Goal: Navigation & Orientation: Find specific page/section

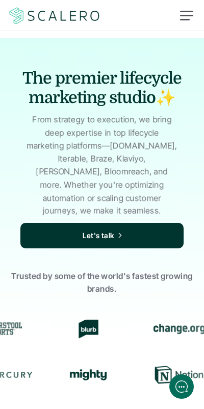
click at [182, 18] on div at bounding box center [186, 16] width 24 height 24
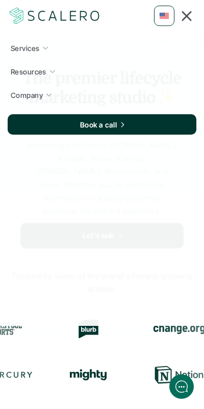
click at [184, 21] on div at bounding box center [186, 16] width 24 height 24
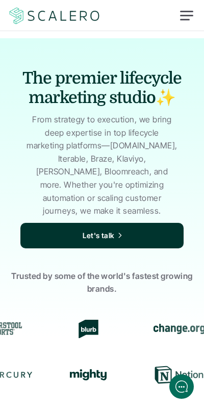
click at [185, 18] on div at bounding box center [186, 16] width 24 height 24
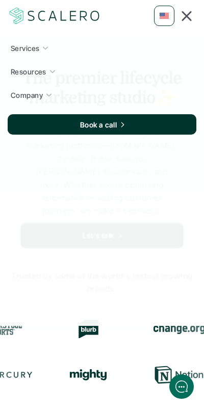
click at [164, 16] on img at bounding box center [164, 16] width 9 height 6
click at [185, 19] on div at bounding box center [186, 16] width 24 height 24
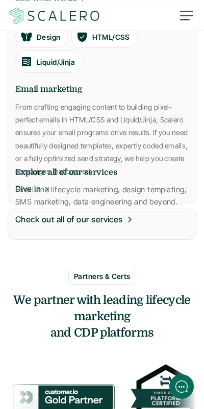
scroll to position [894, 0]
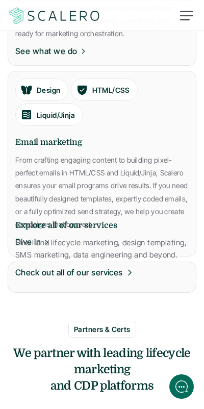
click at [31, 219] on h6 "Explore all of our services" at bounding box center [101, 225] width 173 height 12
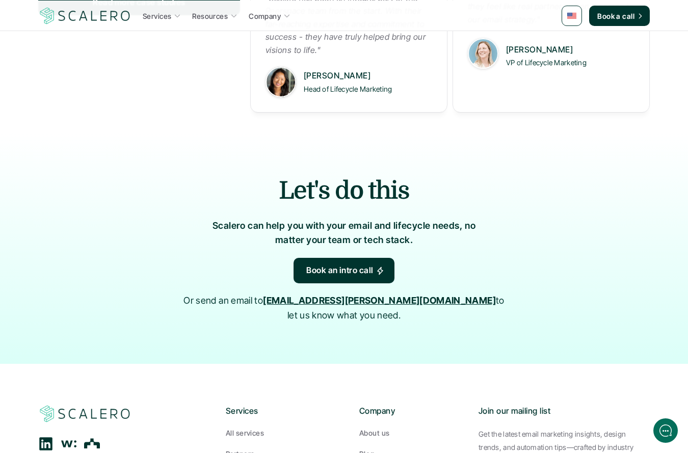
scroll to position [1644, 0]
